Goal: Check status

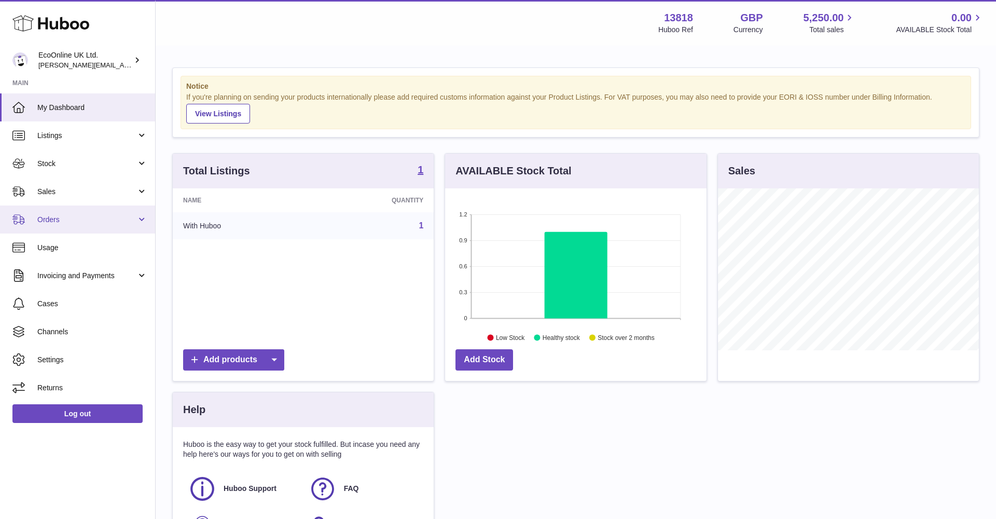
scroll to position [162, 261]
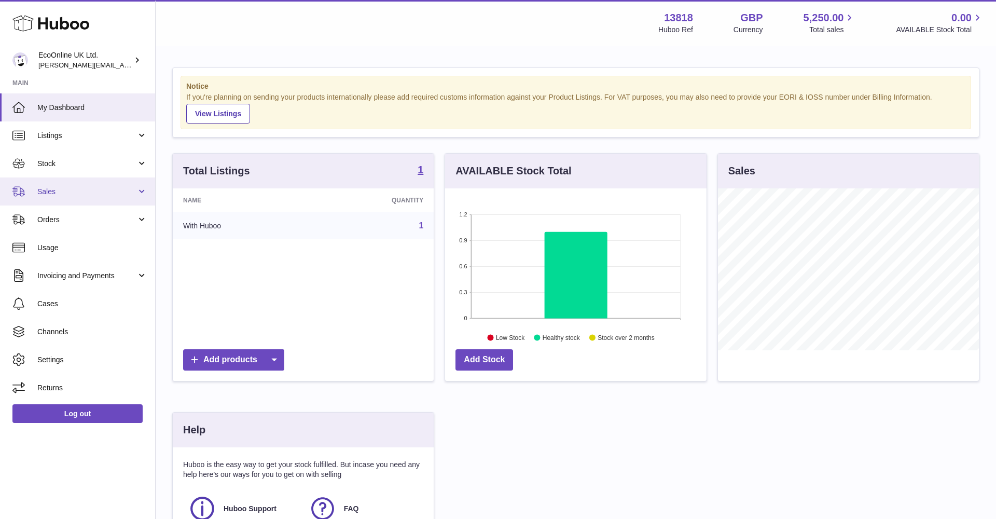
click at [85, 193] on span "Sales" at bounding box center [86, 192] width 99 height 10
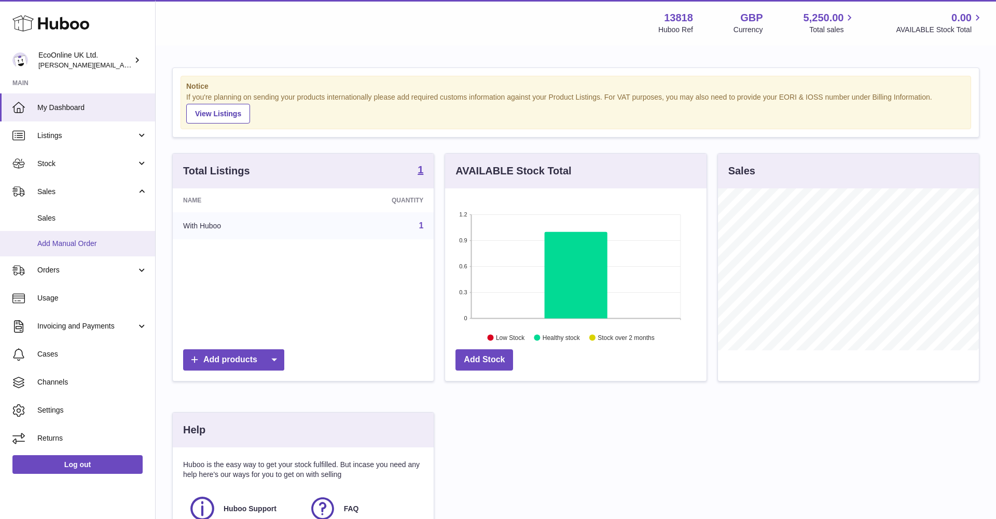
click at [99, 251] on link "Add Manual Order" at bounding box center [77, 243] width 155 height 25
click at [101, 217] on span "Sales" at bounding box center [92, 218] width 110 height 10
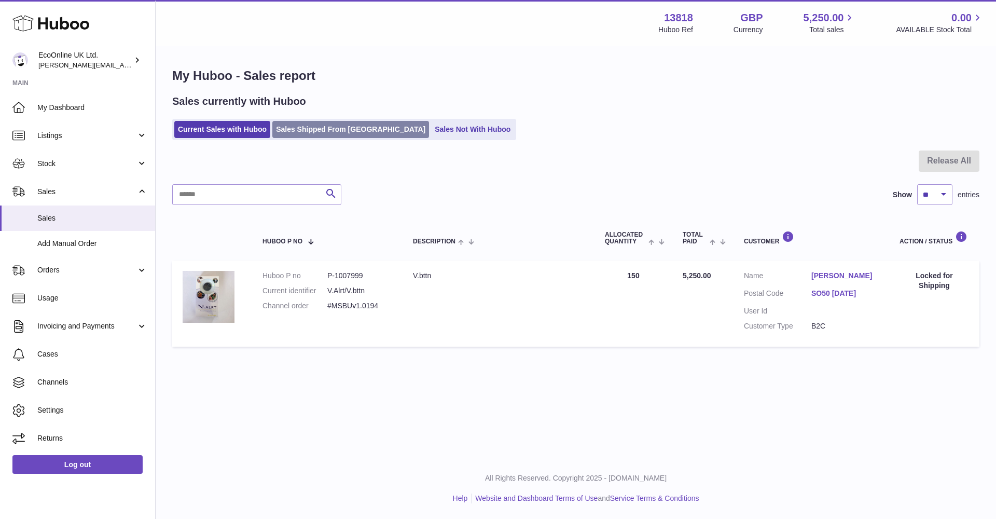
click at [318, 128] on link "Sales Shipped From [GEOGRAPHIC_DATA]" at bounding box center [350, 129] width 157 height 17
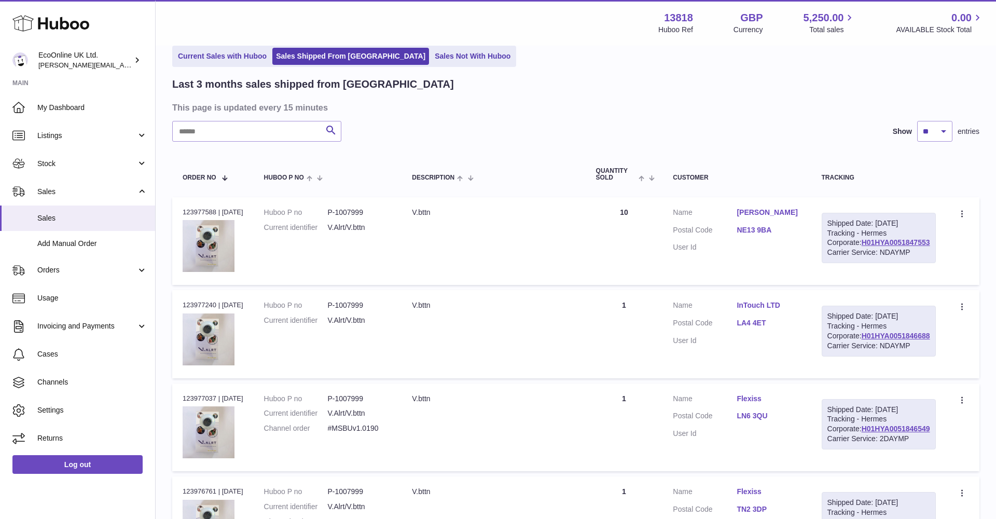
scroll to position [50, 0]
click at [875, 245] on link "H01HYA0051847553" at bounding box center [895, 241] width 68 height 8
copy div "H01HYA0051847553"
drag, startPoint x: 917, startPoint y: 258, endPoint x: 841, endPoint y: 258, distance: 76.8
click at [841, 258] on div "Shipped Date: [DATE] Tracking - Hermes Corporate: H01HYA0051847553 Carrier Serv…" at bounding box center [878, 237] width 114 height 51
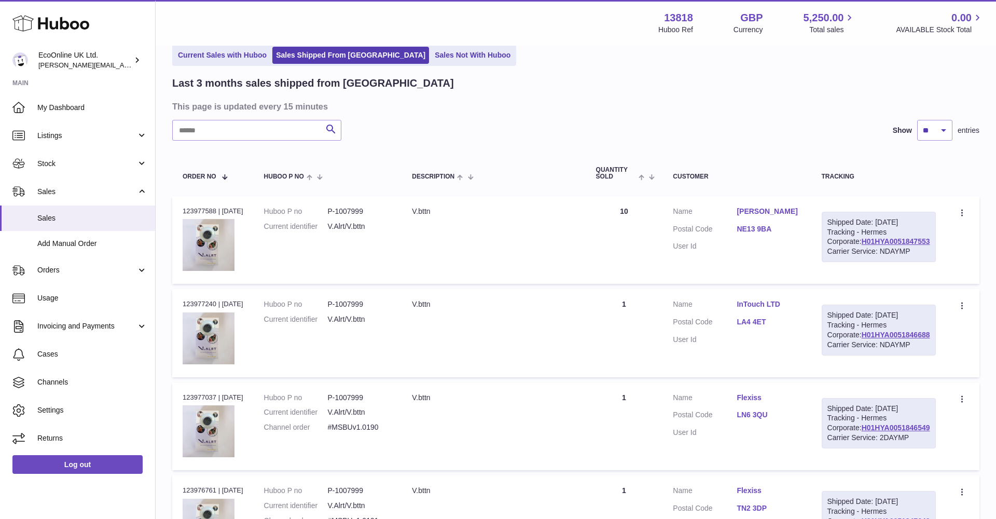
copy div "H01HYA0051847553"
